Goal: Task Accomplishment & Management: Manage account settings

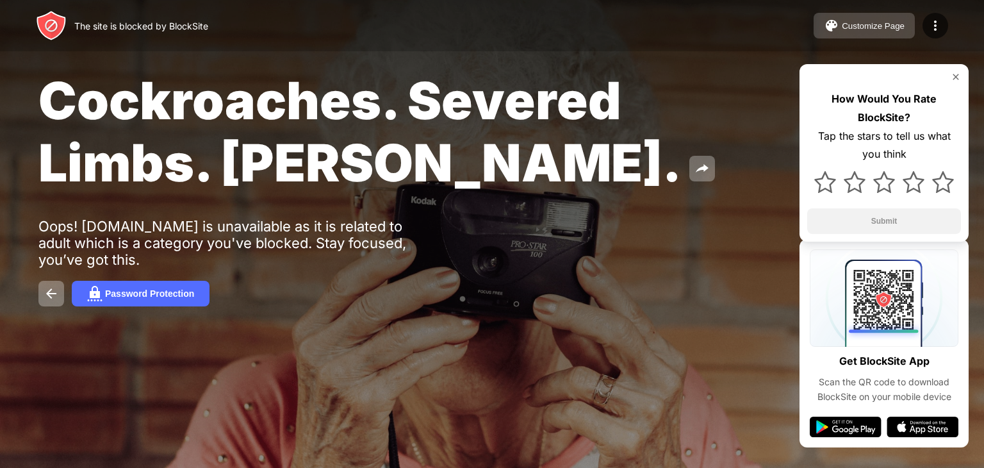
click at [894, 33] on button "Customize Page" at bounding box center [864, 26] width 101 height 26
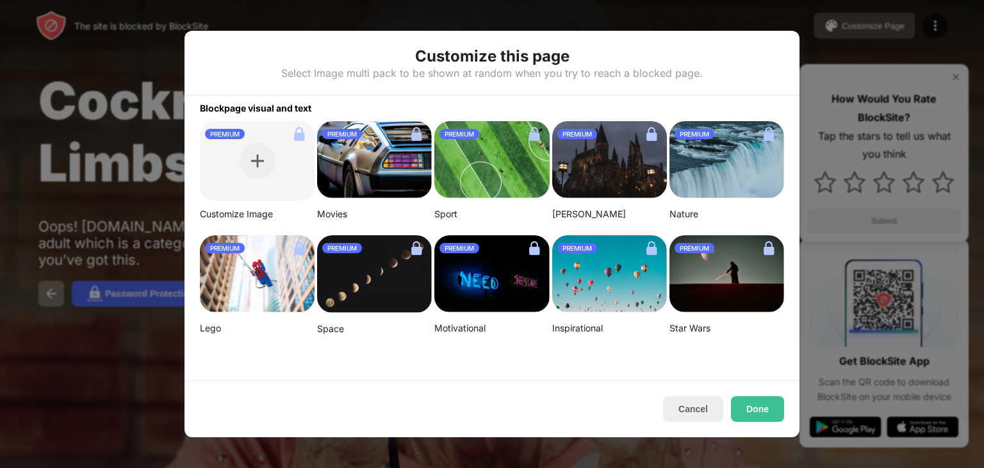
click at [894, 33] on div at bounding box center [492, 234] width 984 height 468
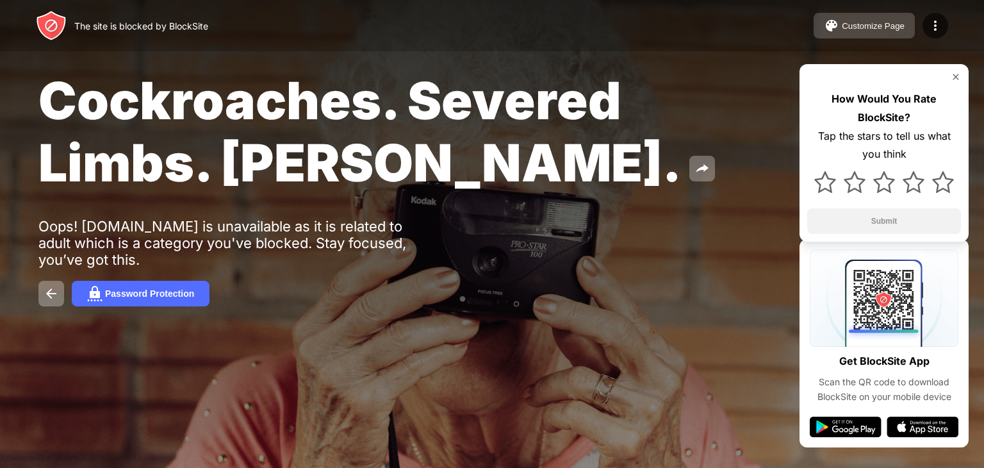
click at [894, 33] on button "Customize Page" at bounding box center [864, 26] width 101 height 26
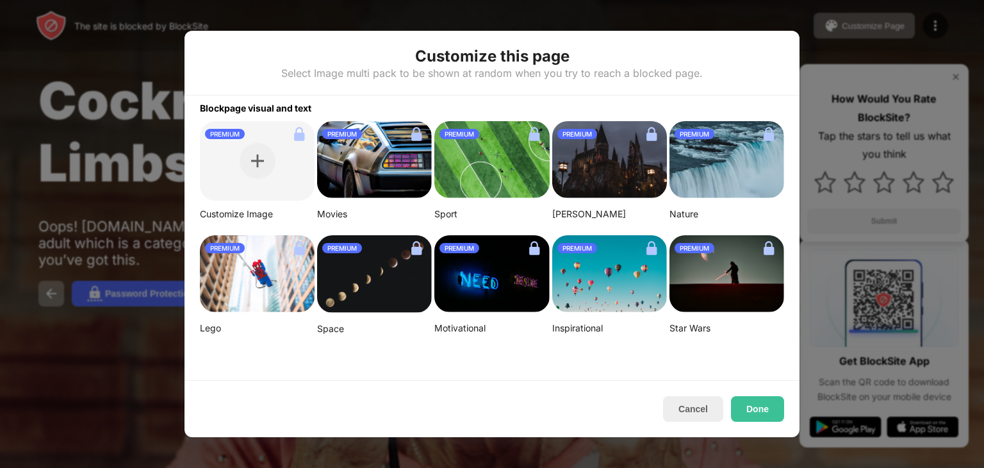
click at [894, 35] on div at bounding box center [492, 234] width 984 height 468
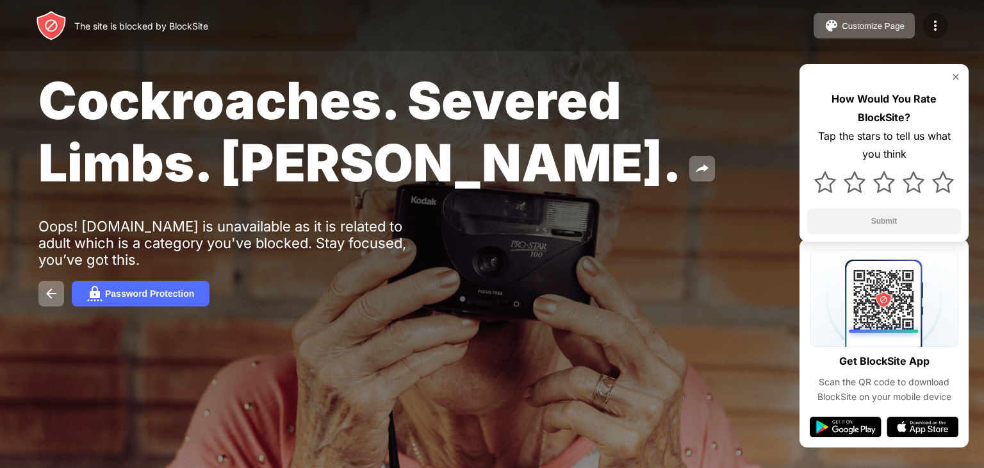
click at [933, 36] on div at bounding box center [936, 26] width 26 height 26
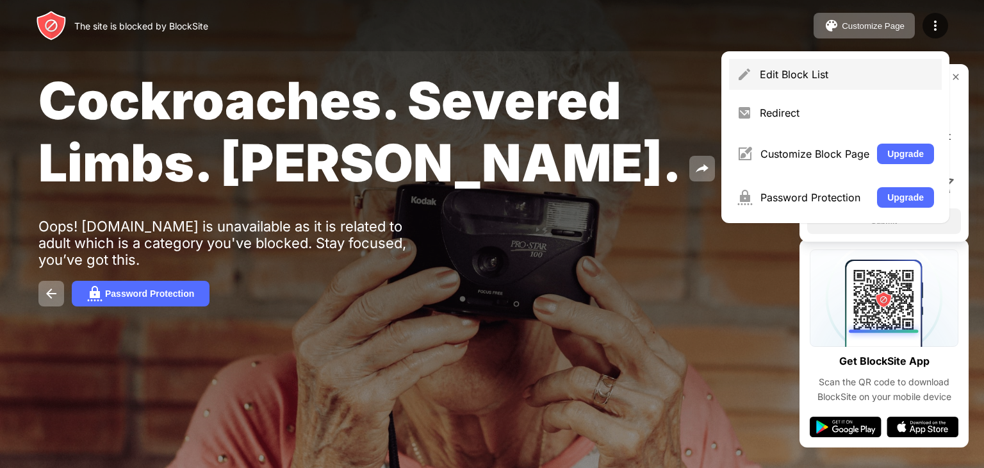
click at [885, 72] on div "Edit Block List" at bounding box center [847, 74] width 174 height 13
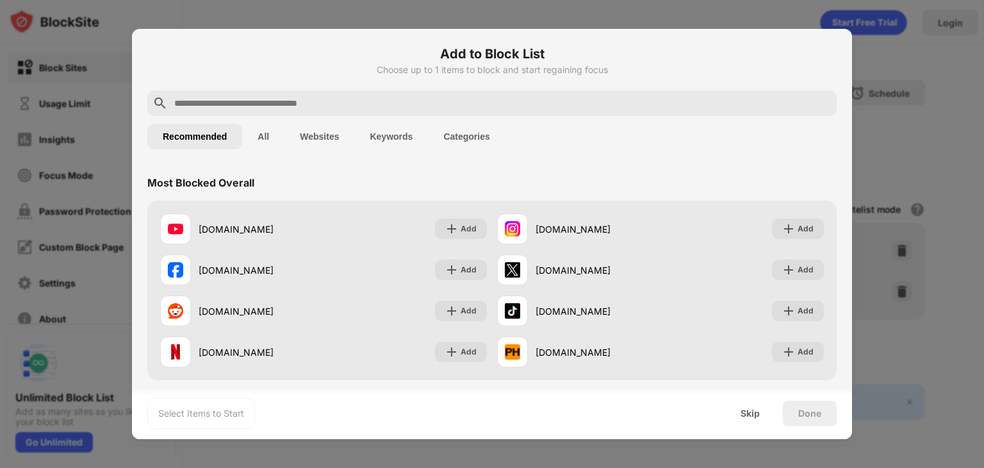
click at [444, 114] on div at bounding box center [491, 103] width 689 height 26
click at [438, 102] on input "text" at bounding box center [502, 102] width 659 height 15
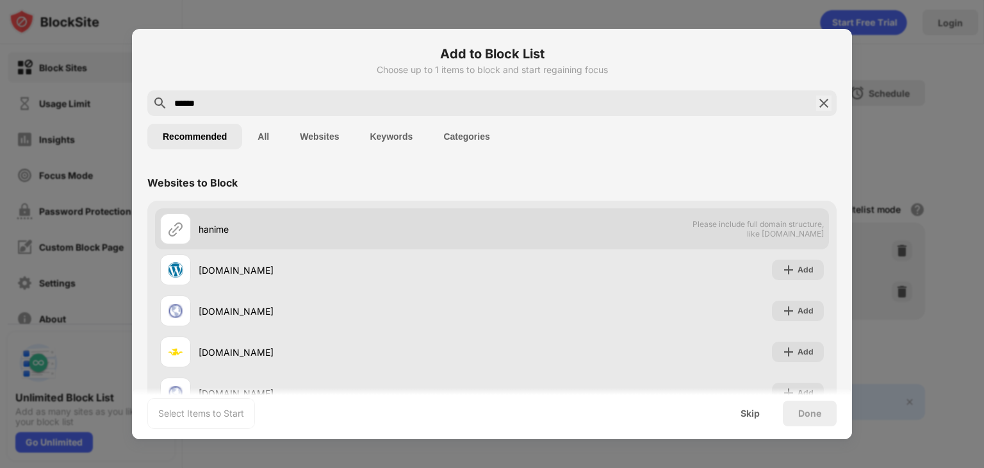
type input "******"
click at [643, 233] on div "hanime Please include full domain structure, like [DOMAIN_NAME]" at bounding box center [492, 228] width 674 height 41
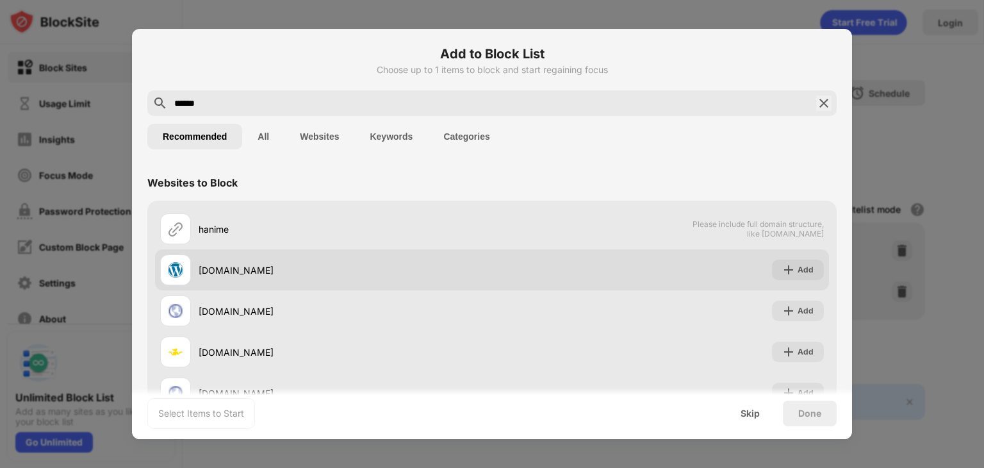
click at [256, 271] on div "[DOMAIN_NAME]" at bounding box center [345, 269] width 293 height 13
